Goal: Task Accomplishment & Management: Manage account settings

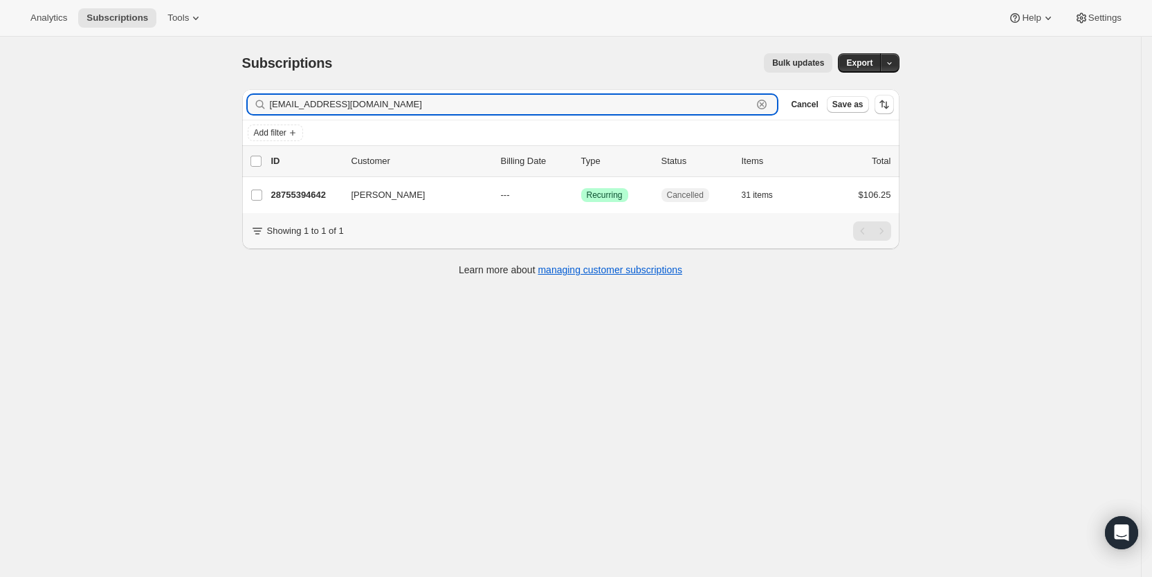
drag, startPoint x: 0, startPoint y: 0, endPoint x: 268, endPoint y: 111, distance: 289.9
click at [268, 111] on div "[EMAIL_ADDRESS][DOMAIN_NAME] Clear" at bounding box center [513, 104] width 530 height 19
paste input "[PERSON_NAME][EMAIL_ADDRESS][PERSON_NAME]"
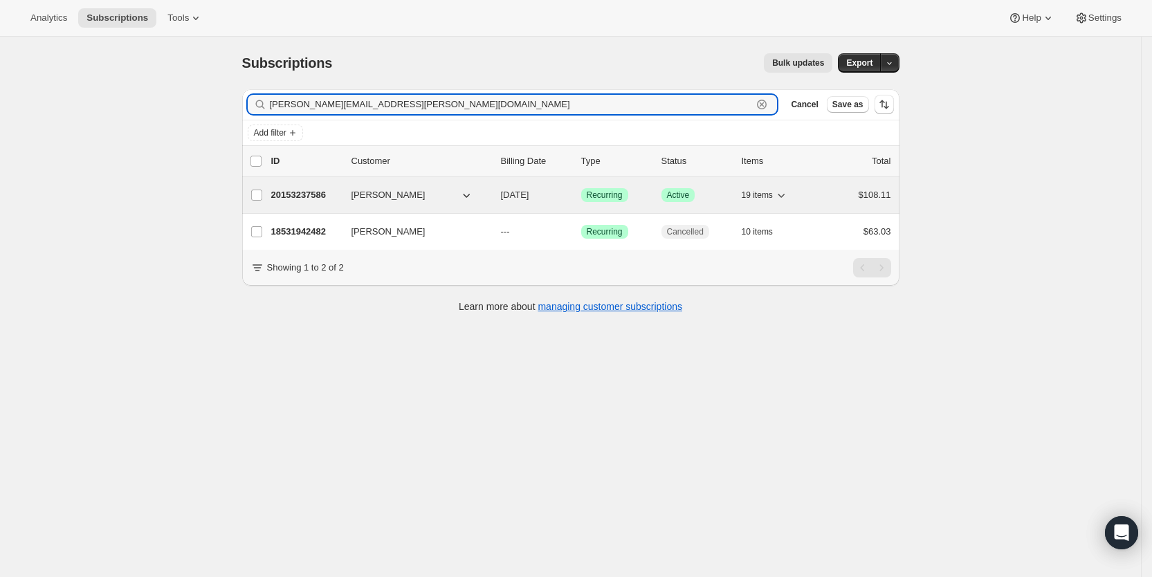
type input "[PERSON_NAME][EMAIL_ADDRESS][PERSON_NAME][DOMAIN_NAME]"
click at [530, 195] on span "[DATE]" at bounding box center [515, 195] width 28 height 10
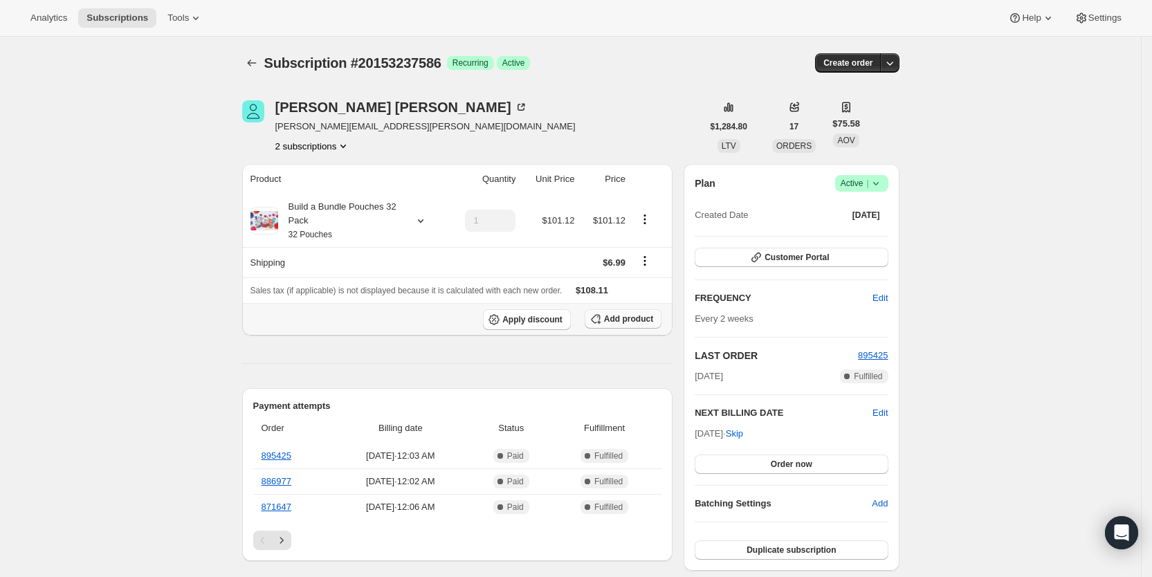
click at [635, 321] on span "Add product" at bounding box center [628, 319] width 49 height 11
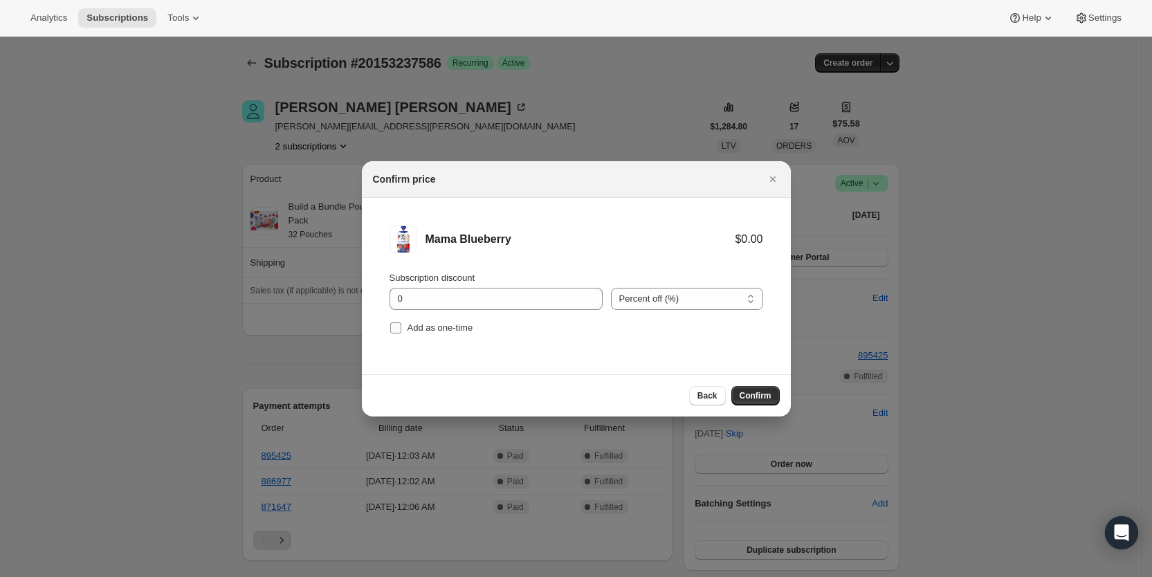
click at [399, 326] on input "Add as one-time" at bounding box center [395, 328] width 11 height 11
checkbox input "true"
click at [768, 395] on span "Confirm" at bounding box center [756, 395] width 32 height 11
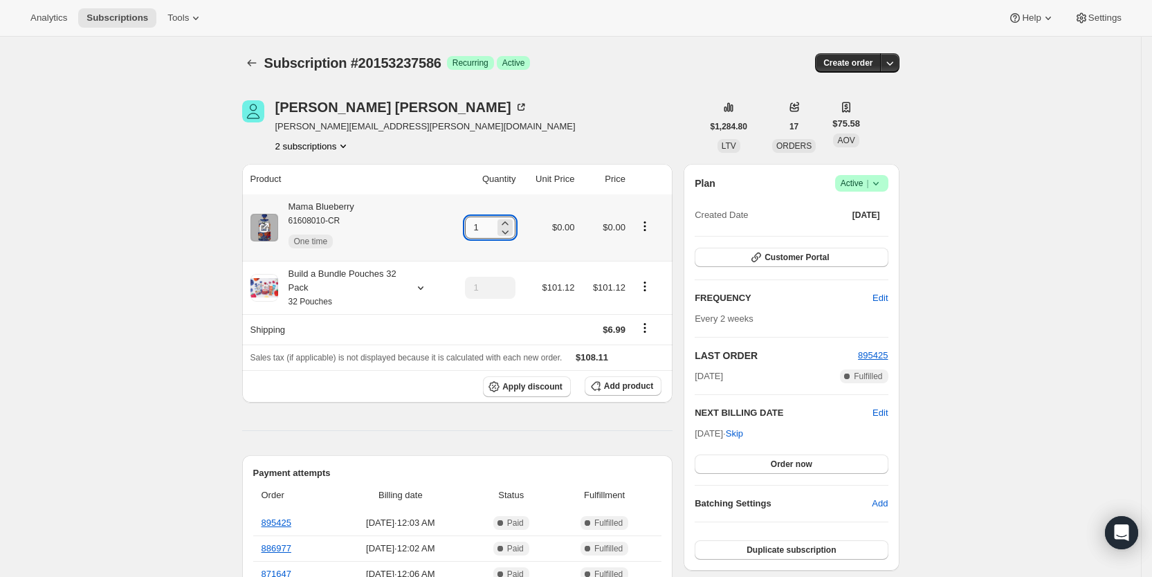
drag, startPoint x: 481, startPoint y: 230, endPoint x: 493, endPoint y: 226, distance: 12.3
click at [493, 228] on input "1" at bounding box center [480, 228] width 30 height 22
type input "4"
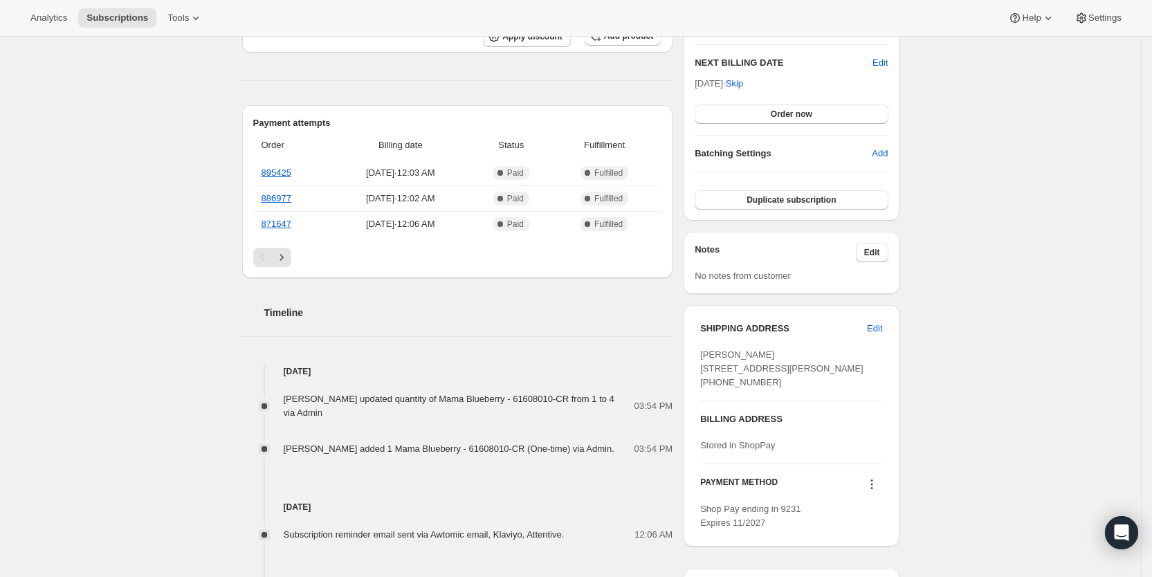
scroll to position [373, 0]
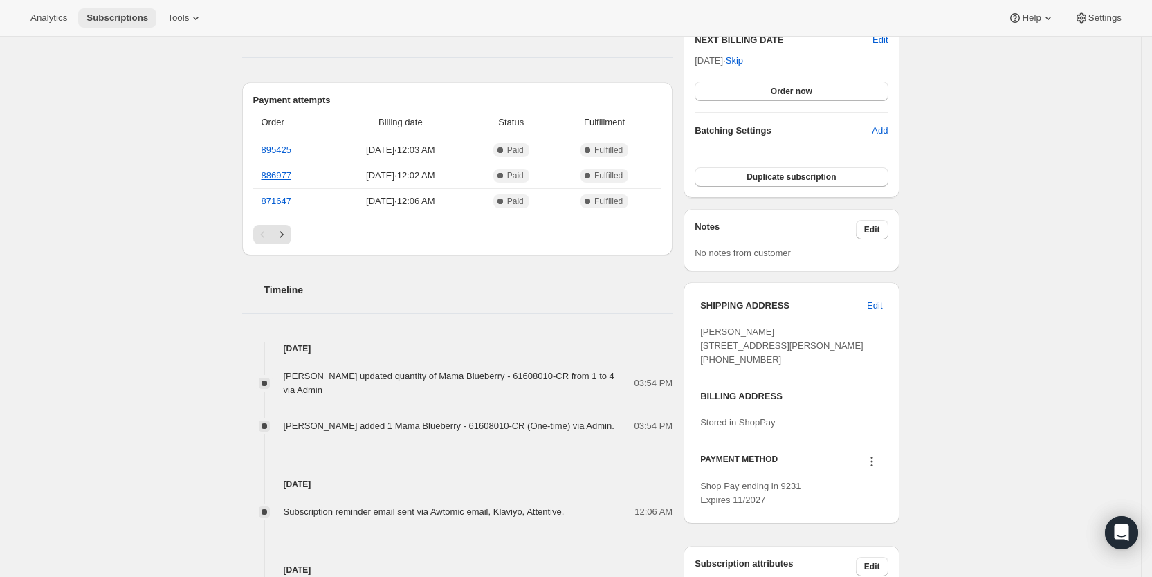
click at [104, 14] on span "Subscriptions" at bounding box center [118, 17] width 62 height 11
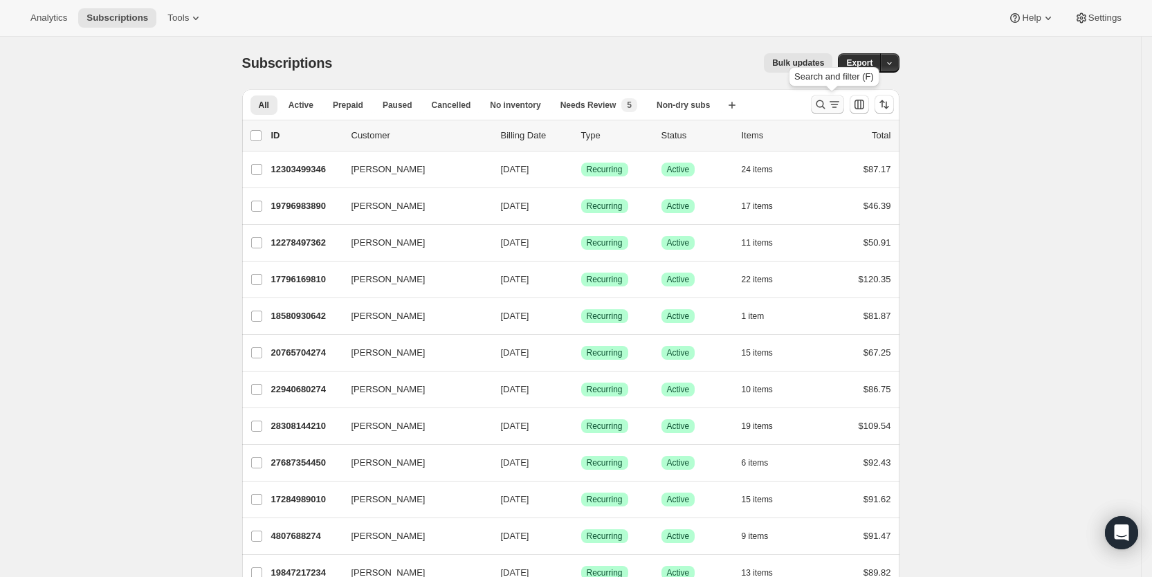
click at [828, 107] on icon "Search and filter results" at bounding box center [821, 105] width 14 height 14
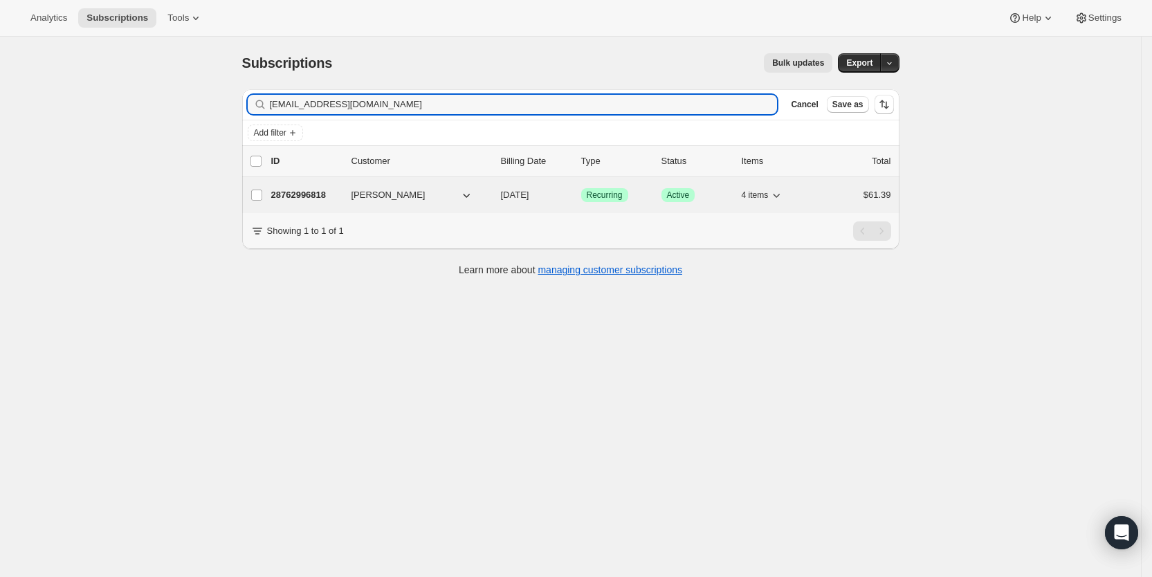
type input "[EMAIL_ADDRESS][DOMAIN_NAME]"
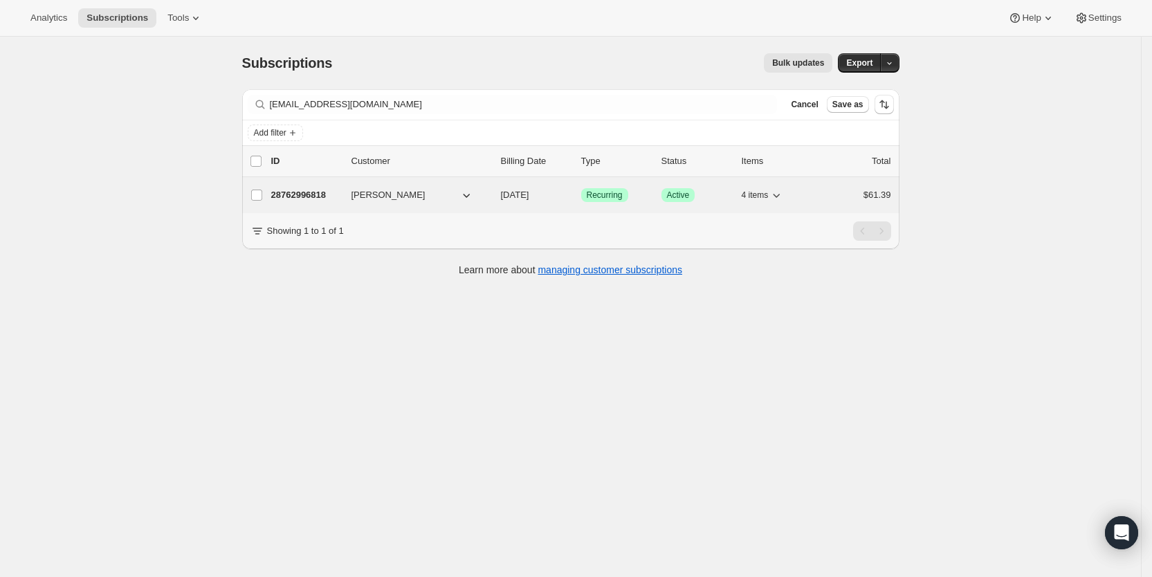
click at [530, 191] on span "[DATE]" at bounding box center [515, 195] width 28 height 10
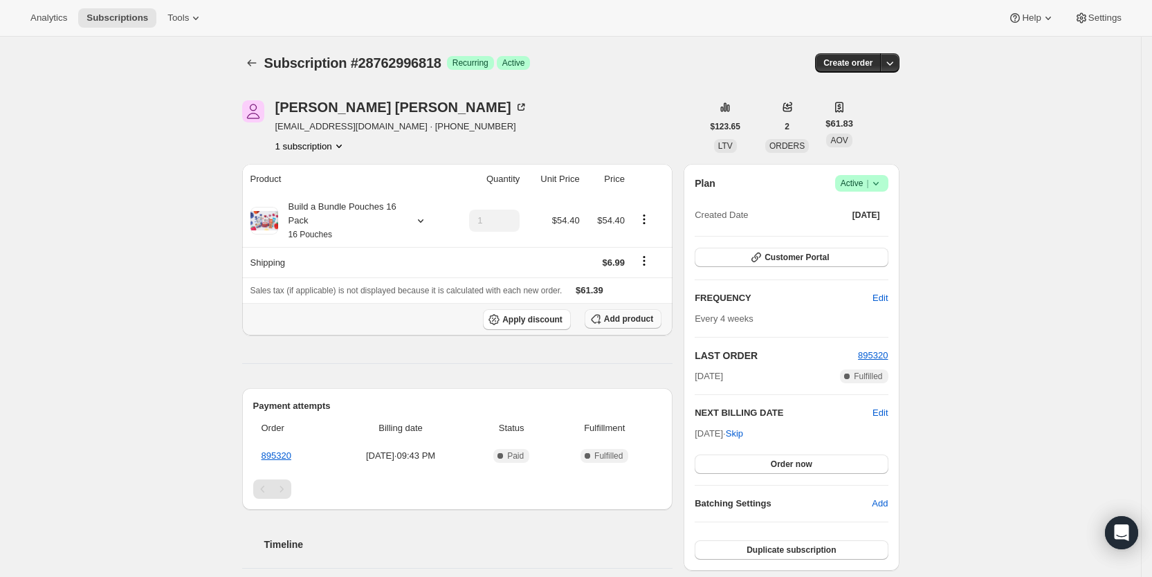
click at [650, 319] on span "Add product" at bounding box center [628, 319] width 49 height 11
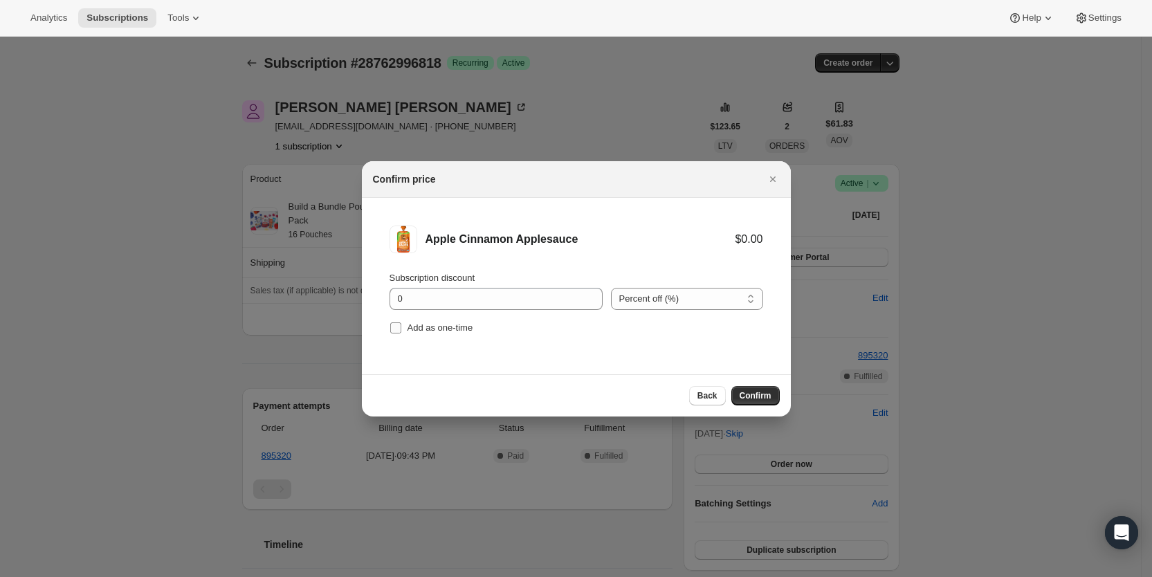
click at [413, 334] on label "Add as one-time" at bounding box center [432, 327] width 84 height 19
click at [401, 334] on input "Add as one-time" at bounding box center [395, 328] width 11 height 11
checkbox input "true"
click at [750, 395] on span "Confirm" at bounding box center [756, 395] width 32 height 11
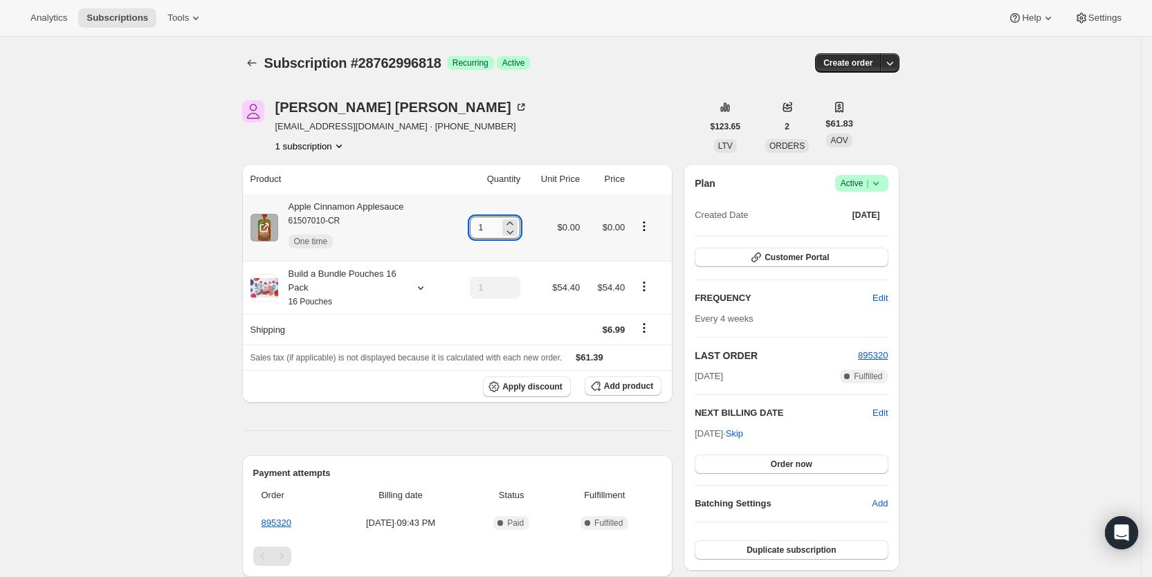
drag, startPoint x: 483, startPoint y: 227, endPoint x: 491, endPoint y: 227, distance: 8.3
click at [491, 227] on input "1" at bounding box center [485, 228] width 30 height 22
type input "3"
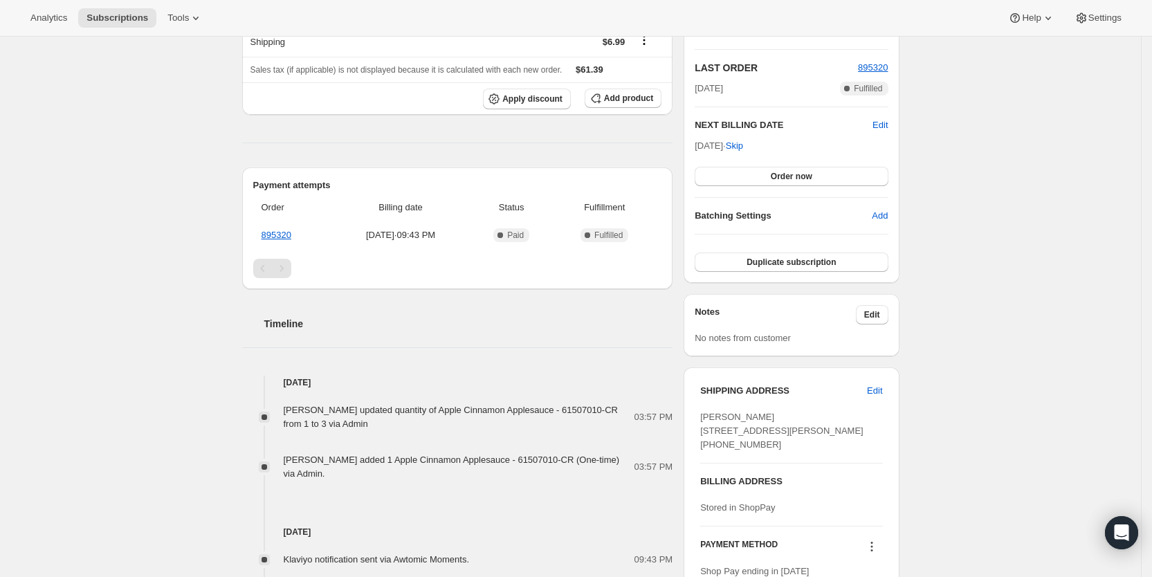
scroll to position [287, 0]
click at [134, 17] on span "Subscriptions" at bounding box center [118, 17] width 62 height 11
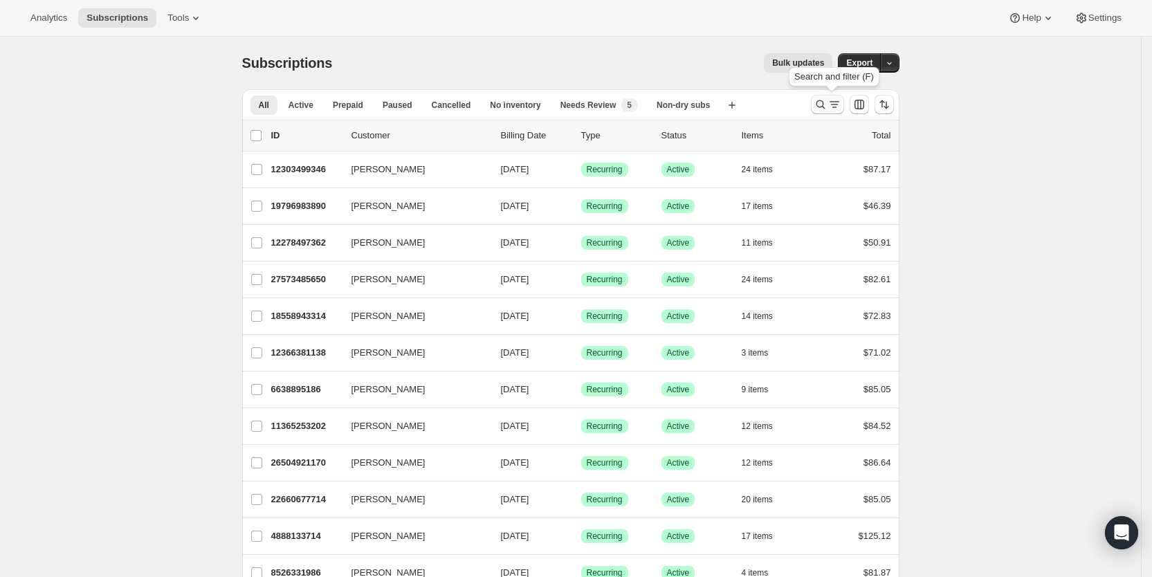
click at [833, 99] on icon "Search and filter results" at bounding box center [835, 105] width 14 height 14
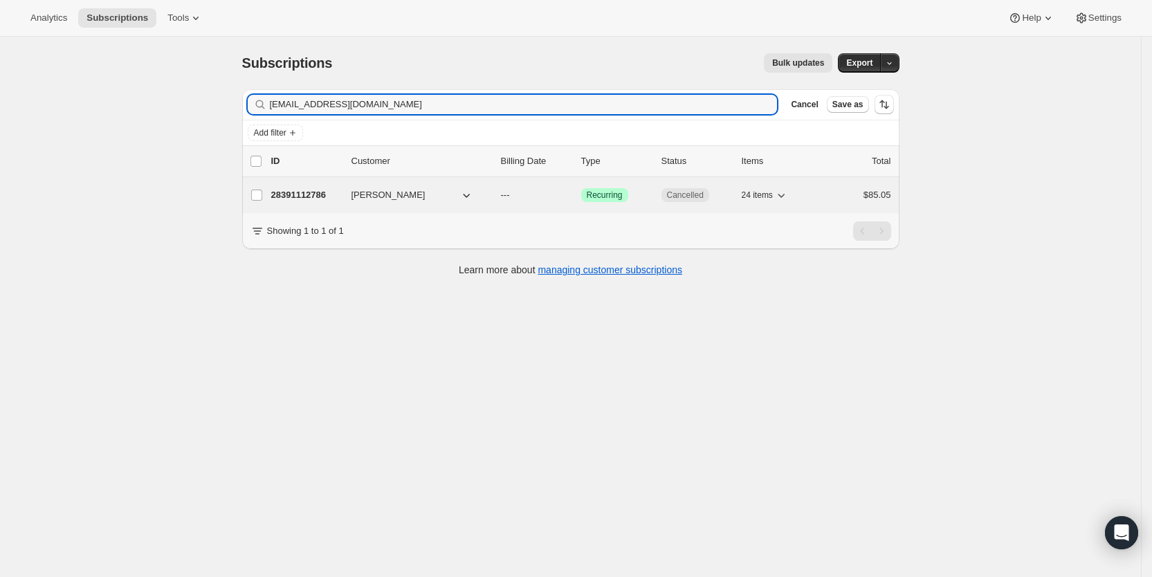
type input "[EMAIL_ADDRESS][DOMAIN_NAME]"
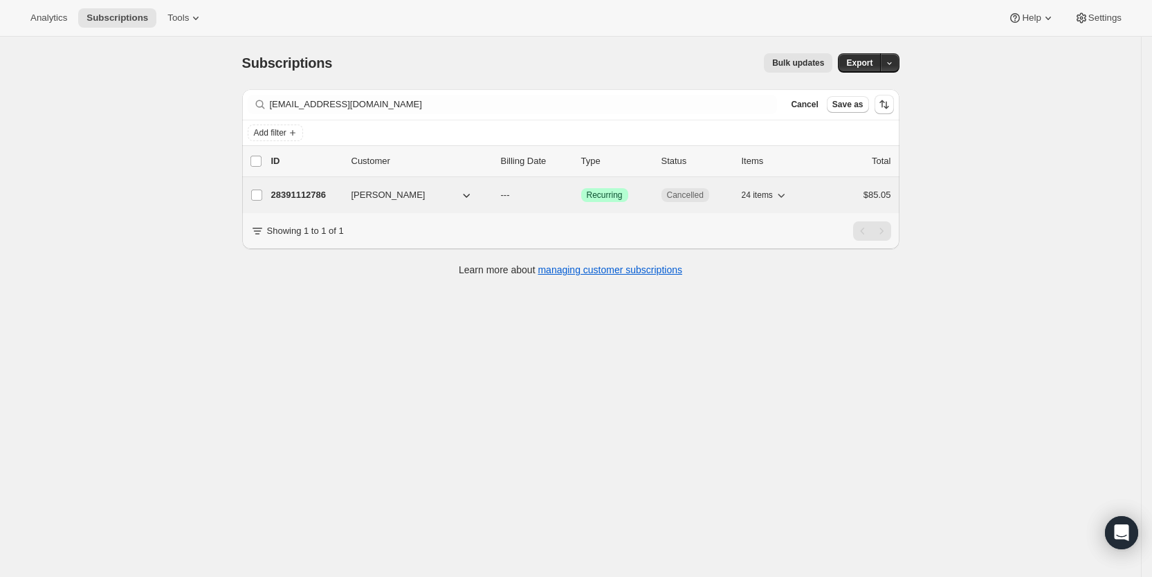
click at [517, 192] on p "---" at bounding box center [535, 195] width 69 height 14
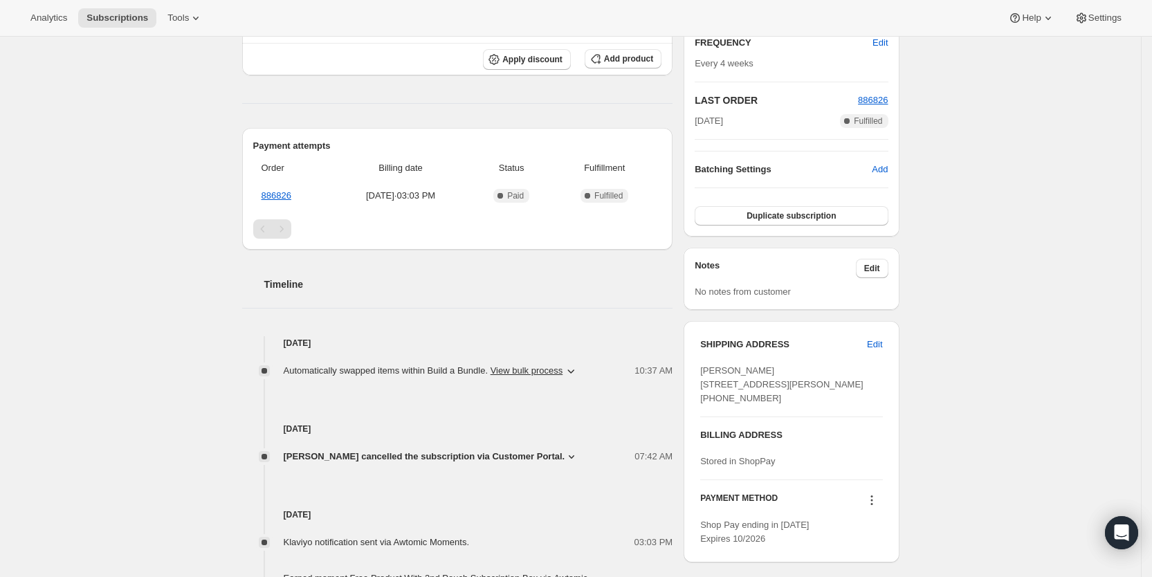
scroll to position [275, 0]
click at [569, 454] on icon at bounding box center [572, 455] width 6 height 3
